Goal: Transaction & Acquisition: Obtain resource

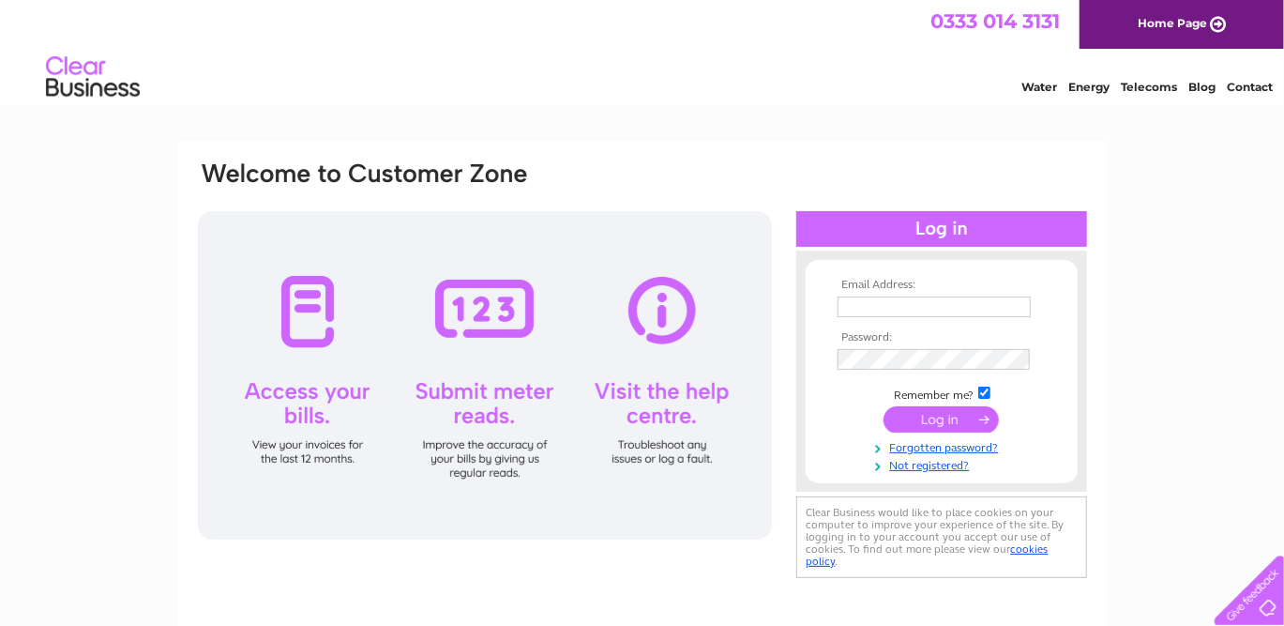
type input "[PERSON_NAME][EMAIL_ADDRESS][PERSON_NAME][PERSON_NAME][DOMAIN_NAME]"
click at [935, 414] on input "submit" at bounding box center [940, 419] width 115 height 26
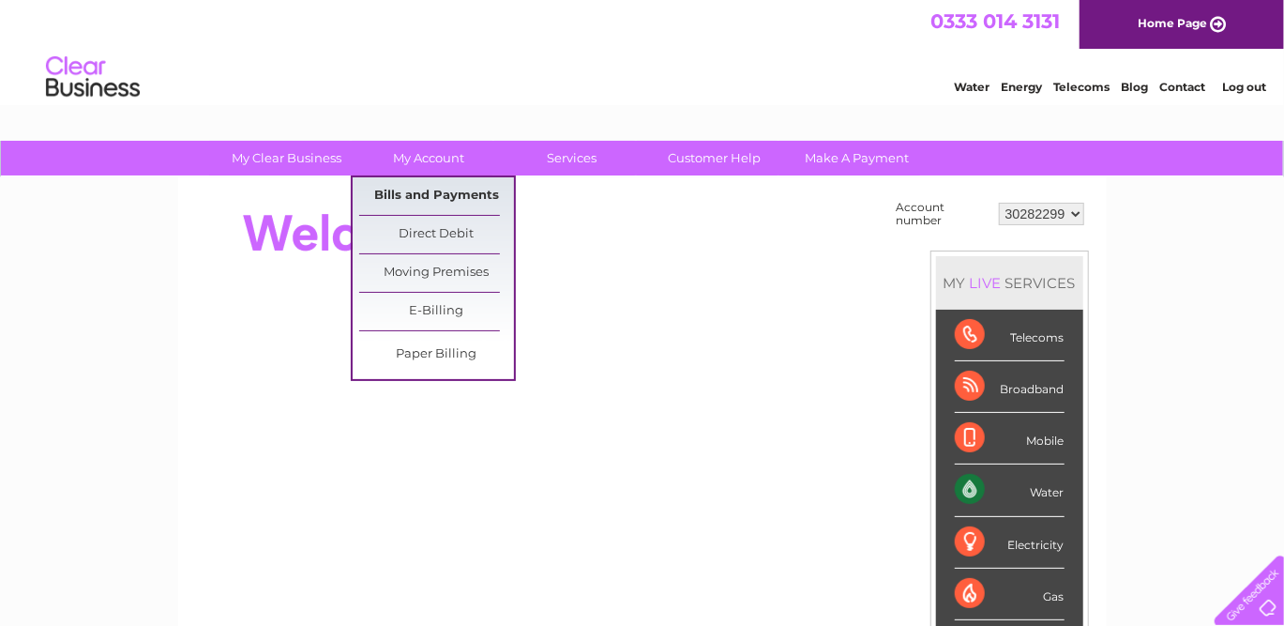
click at [430, 191] on link "Bills and Payments" at bounding box center [436, 196] width 155 height 38
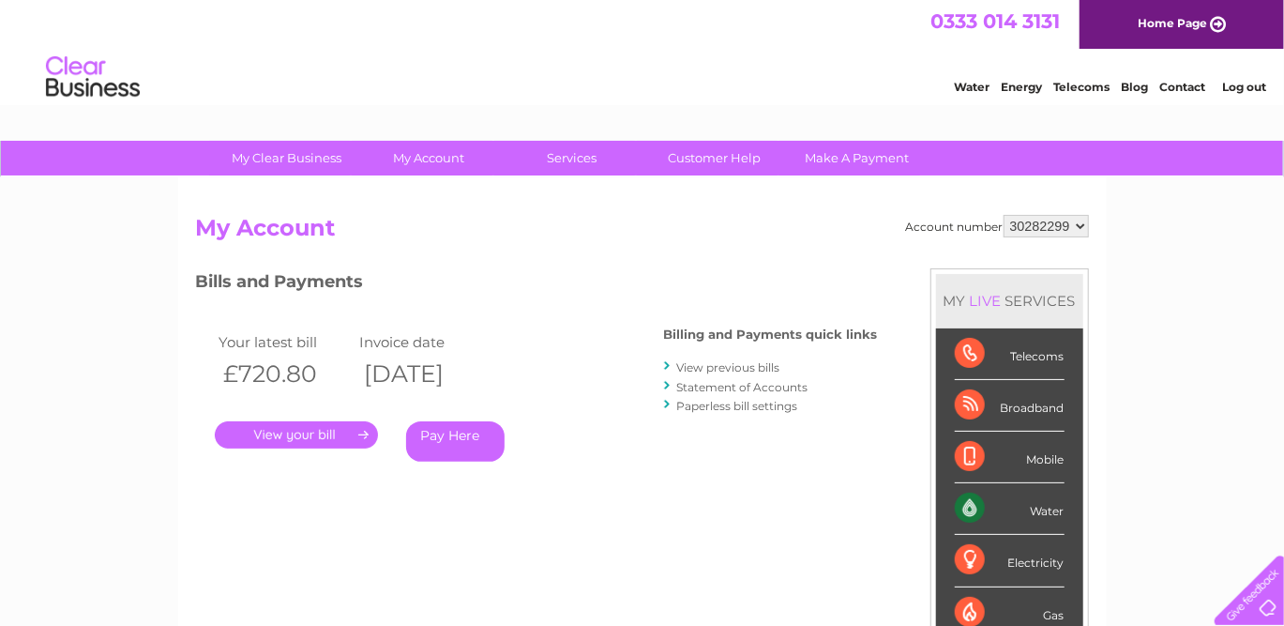
click at [289, 434] on link "." at bounding box center [296, 434] width 163 height 27
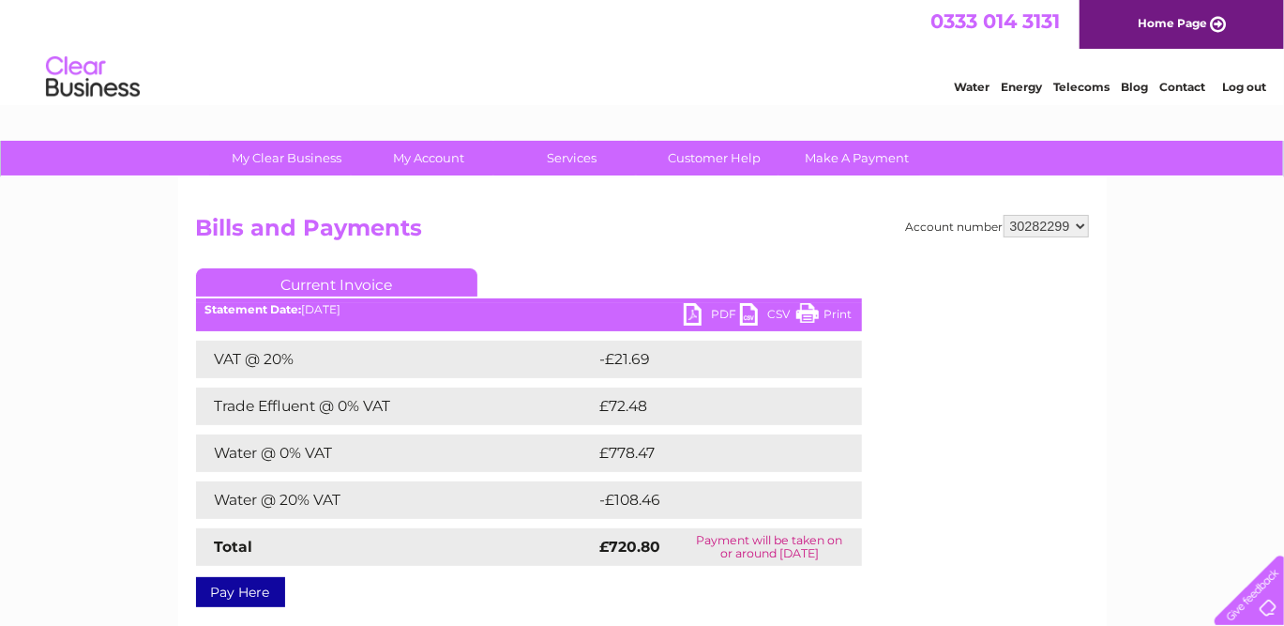
click at [709, 308] on link "PDF" at bounding box center [712, 316] width 56 height 27
click at [688, 59] on div "Water Energy Telecoms Blog Contact Log out" at bounding box center [642, 79] width 1284 height 61
